Goal: Task Accomplishment & Management: Manage account settings

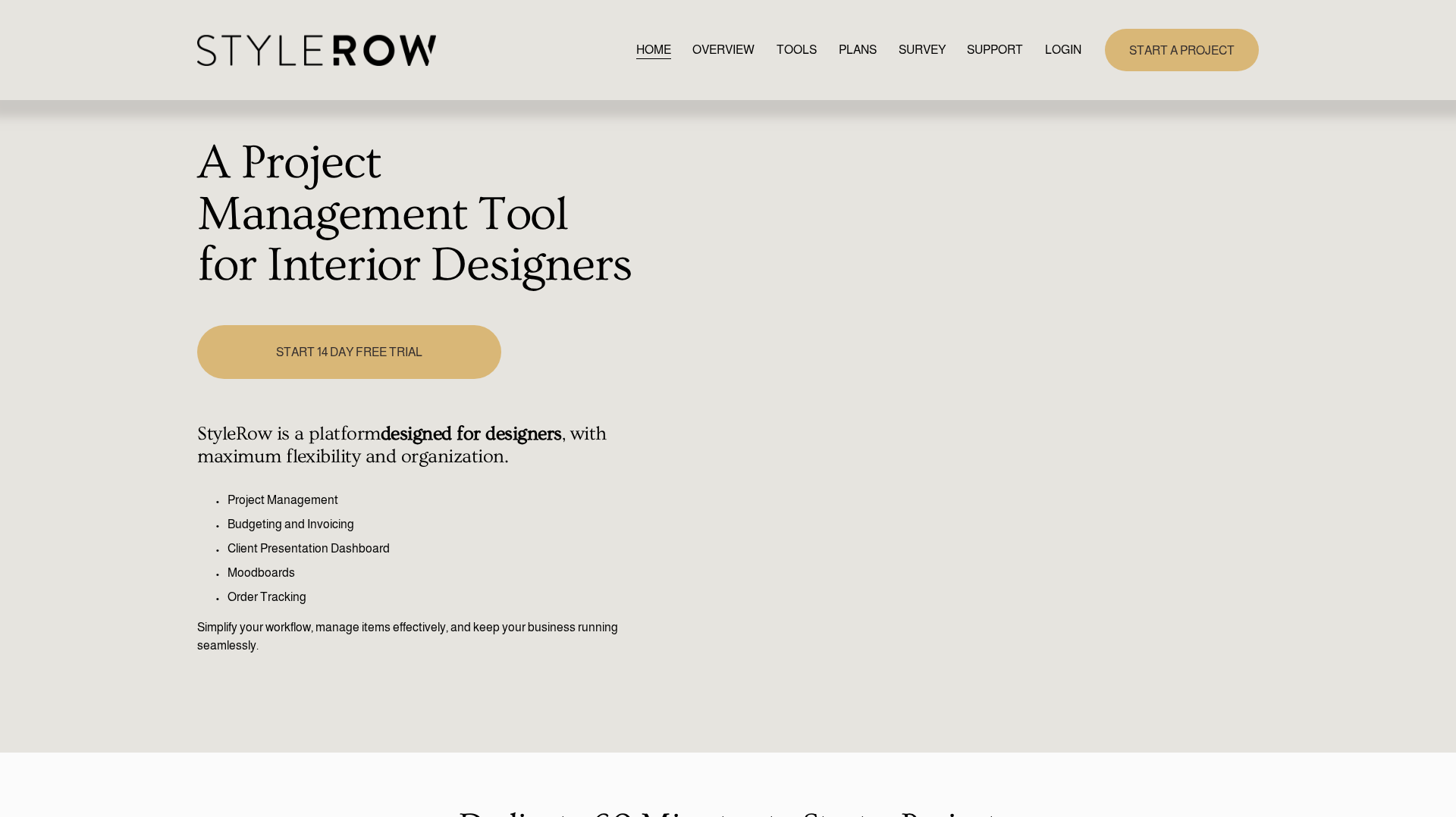
click at [1061, 50] on link "LOGIN" at bounding box center [1063, 50] width 37 height 20
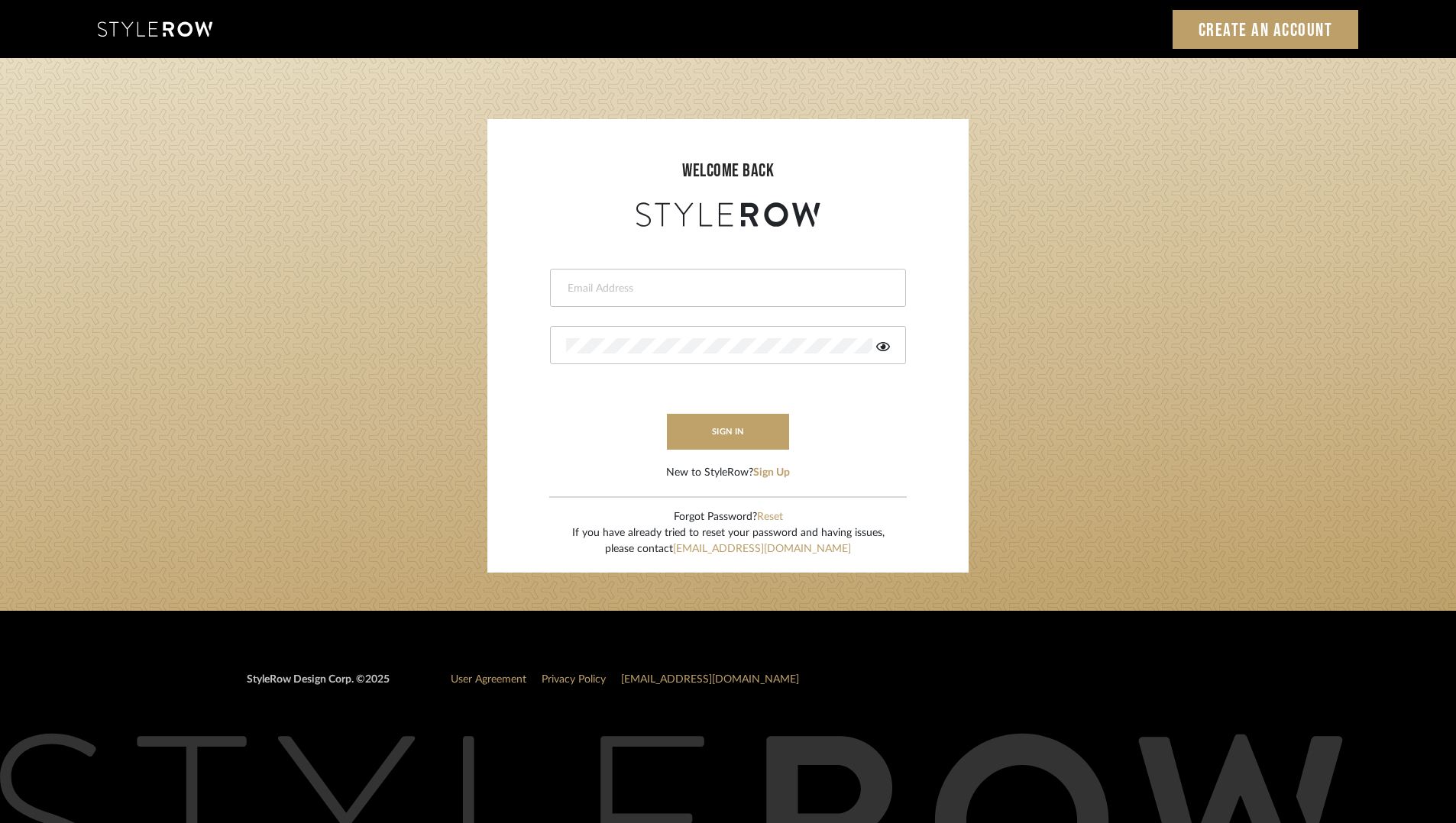
click at [685, 300] on div at bounding box center [727, 287] width 356 height 38
click at [667, 295] on input "email" at bounding box center [726, 288] width 320 height 16
drag, startPoint x: 685, startPoint y: 302, endPoint x: 567, endPoint y: 289, distance: 118.7
click at [567, 289] on div "[EMAIL_ADDRESS][DOMAIN_NAME]" at bounding box center [727, 287] width 356 height 38
drag, startPoint x: 656, startPoint y: 284, endPoint x: 705, endPoint y: 296, distance: 50.4
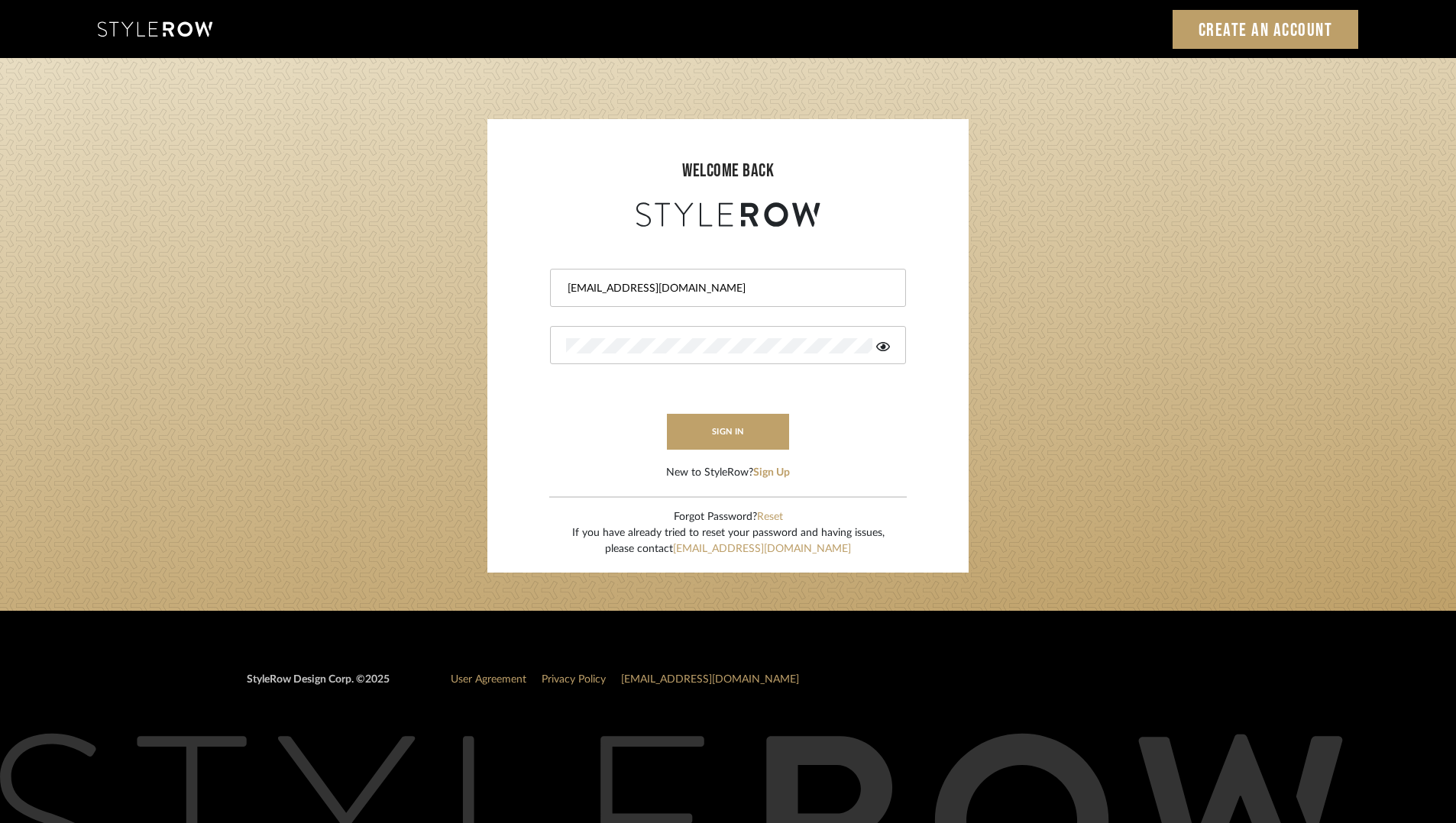
click at [705, 296] on div "[EMAIL_ADDRESS][DOMAIN_NAME]" at bounding box center [727, 287] width 356 height 38
drag, startPoint x: 705, startPoint y: 296, endPoint x: 588, endPoint y: 284, distance: 117.6
click at [588, 284] on div "[EMAIL_ADDRESS][DOMAIN_NAME]" at bounding box center [727, 287] width 356 height 38
drag, startPoint x: 570, startPoint y: 288, endPoint x: 693, endPoint y: 290, distance: 123.0
click at [693, 290] on input "[EMAIL_ADDRESS][DOMAIN_NAME]" at bounding box center [726, 288] width 320 height 16
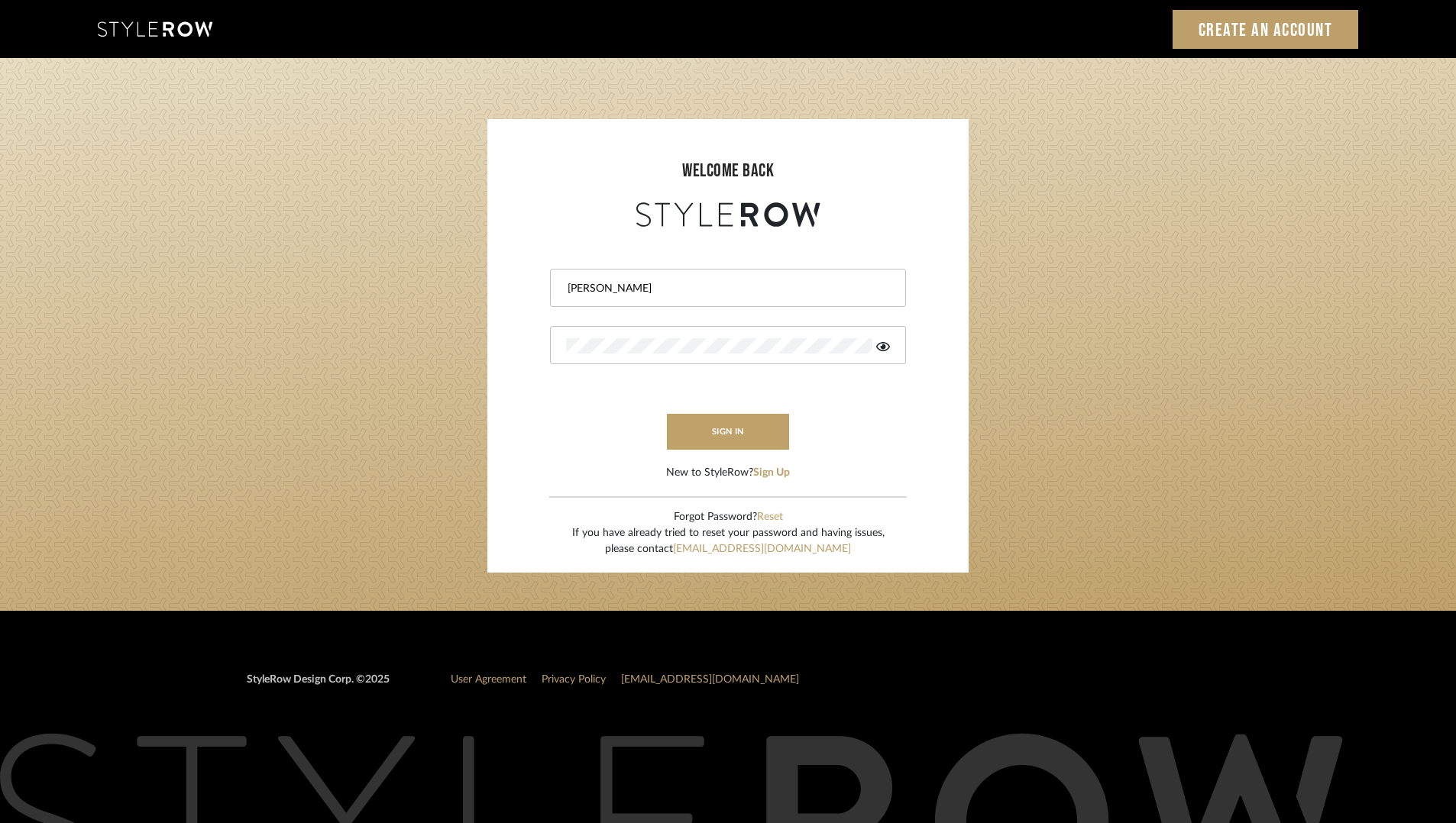
type input "[PERSON_NAME][EMAIL_ADDRESS][DOMAIN_NAME]"
click at [888, 351] on icon at bounding box center [882, 346] width 14 height 12
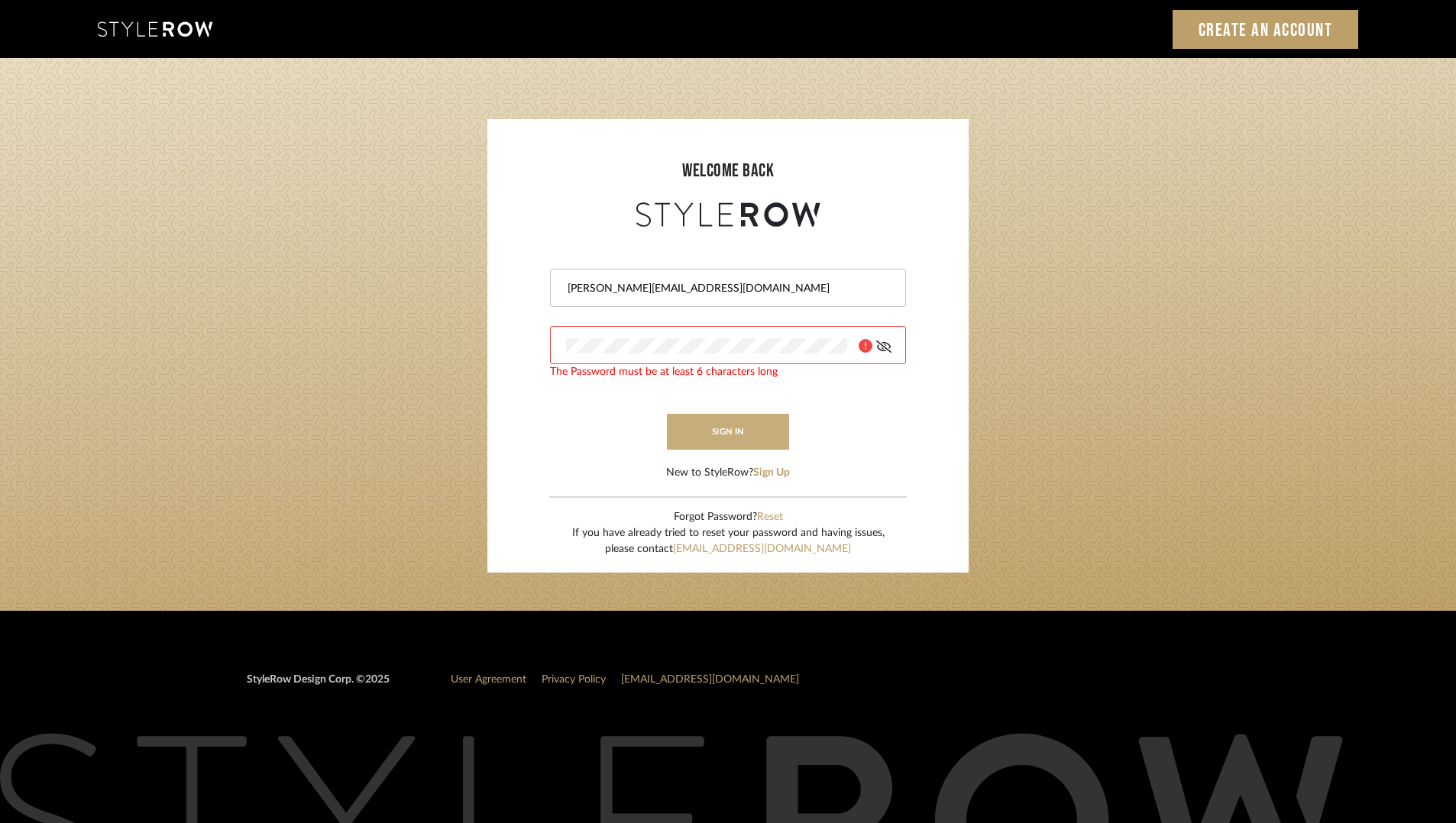
click at [730, 440] on button "sign in" at bounding box center [728, 431] width 122 height 36
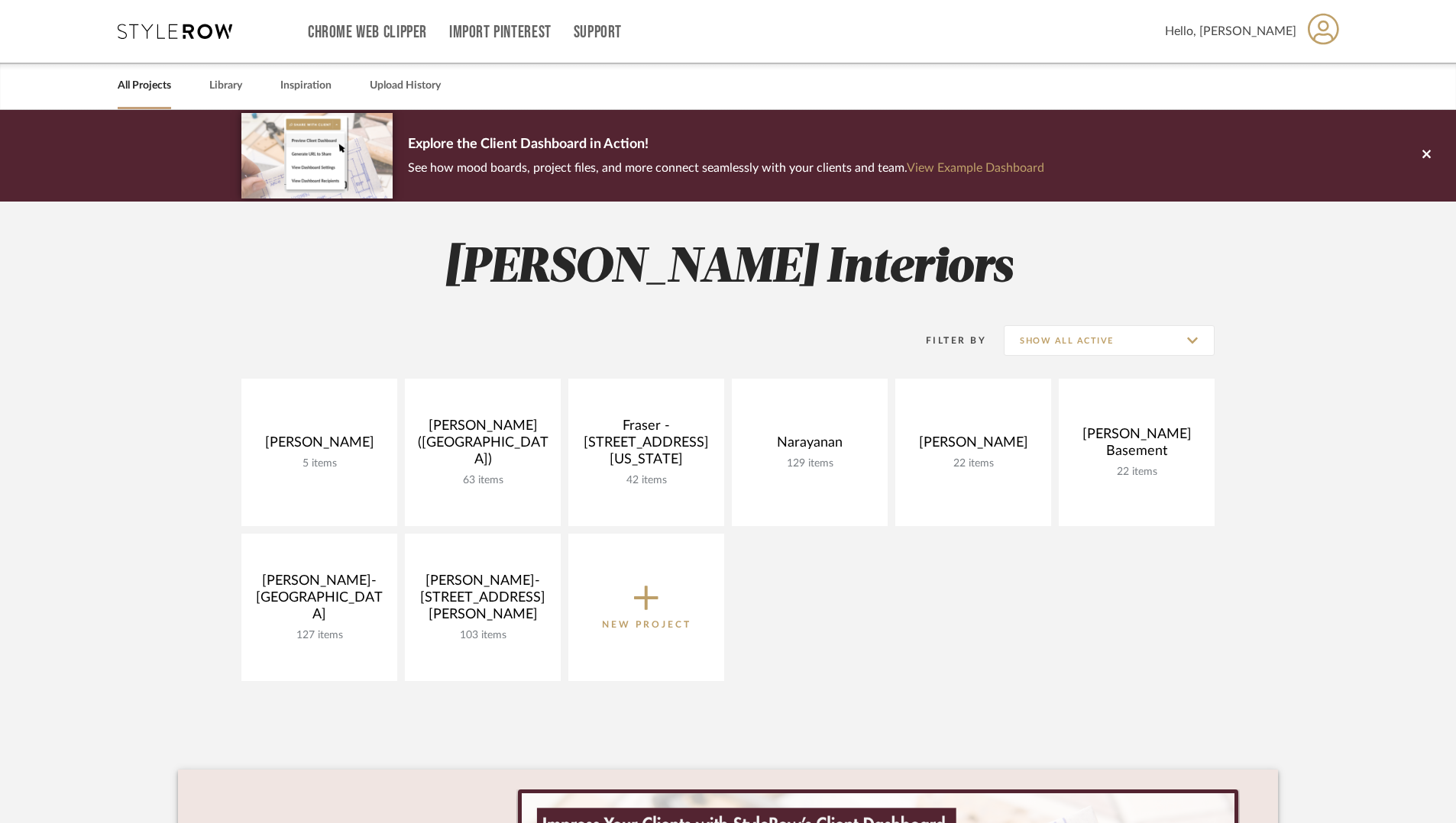
scroll to position [148, 0]
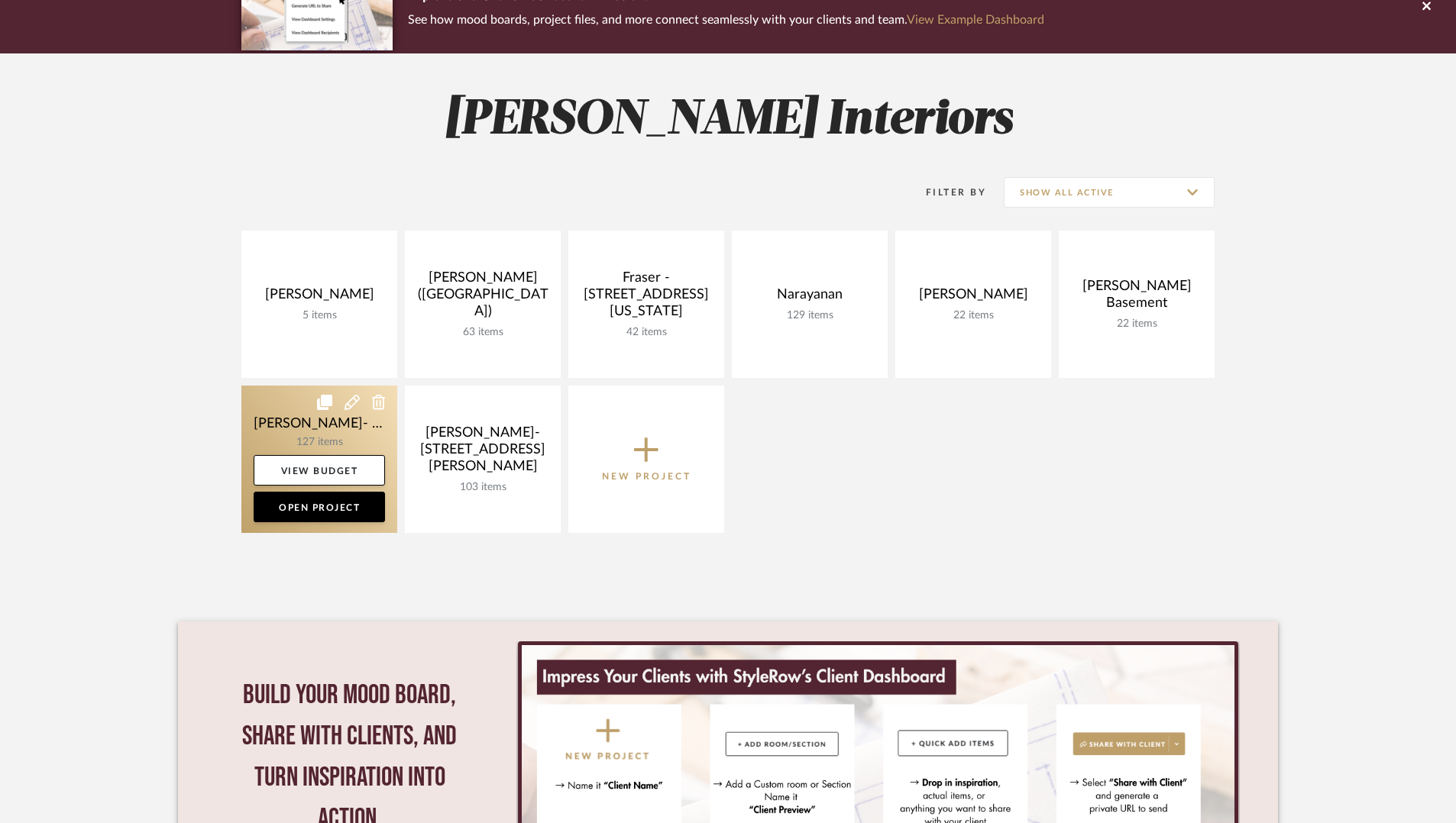
click at [273, 453] on link at bounding box center [319, 459] width 156 height 148
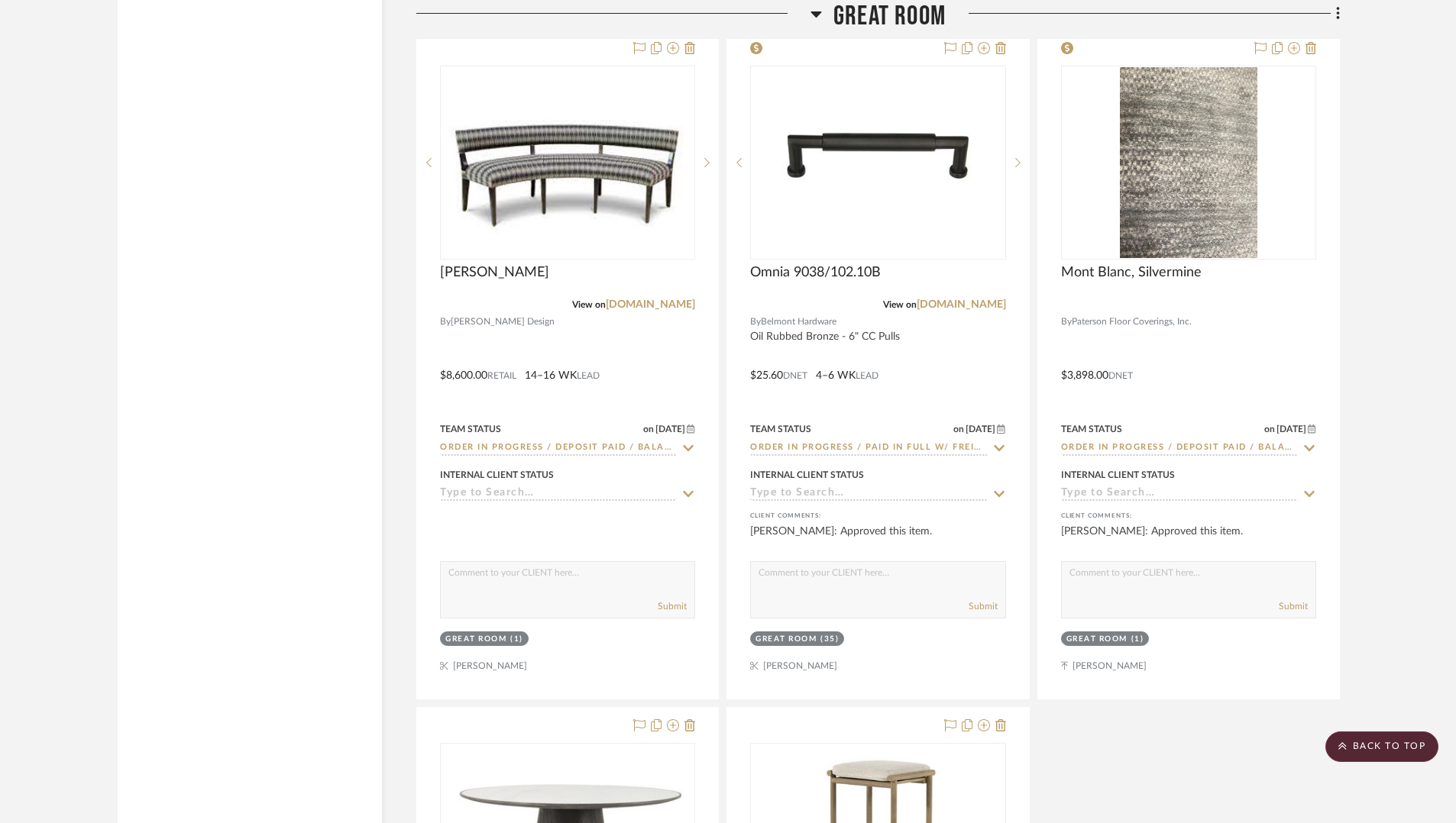
scroll to position [5779, 0]
